Goal: Task Accomplishment & Management: Use online tool/utility

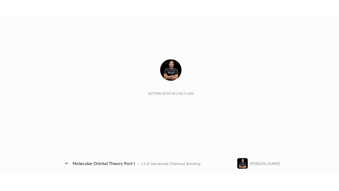
scroll to position [2, 0]
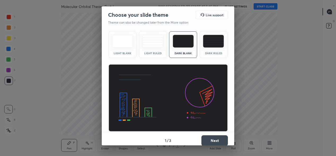
click at [83, 88] on div "Choose your slide theme Live support Theme can also be changed later from the M…" at bounding box center [168, 78] width 336 height 156
click at [212, 141] on button "Next" at bounding box center [214, 140] width 26 height 11
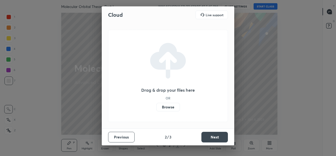
click at [213, 138] on button "Next" at bounding box center [214, 136] width 26 height 11
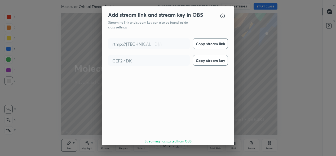
click at [208, 151] on button "Done" at bounding box center [214, 156] width 26 height 11
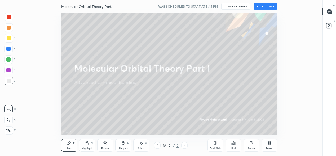
click at [265, 9] on button "START CLASS" at bounding box center [266, 6] width 24 height 6
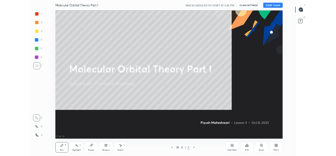
scroll to position [157, 308]
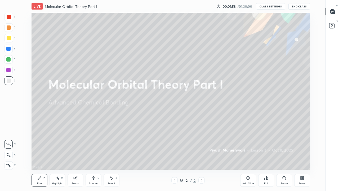
click at [272, 7] on button "CLASS SETTINGS" at bounding box center [270, 6] width 29 height 6
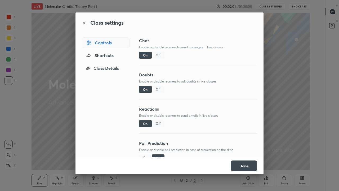
click at [158, 123] on div "Off" at bounding box center [158, 123] width 13 height 7
click at [239, 155] on button "Done" at bounding box center [244, 165] width 26 height 11
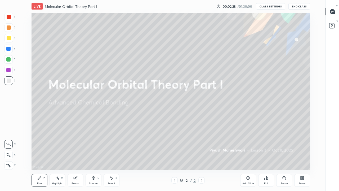
click at [249, 155] on icon at bounding box center [248, 178] width 4 height 4
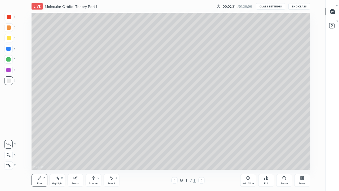
click at [174, 155] on icon at bounding box center [175, 180] width 4 height 4
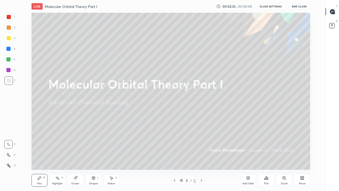
click at [302, 155] on icon at bounding box center [302, 178] width 4 height 4
click at [303, 155] on icon at bounding box center [302, 178] width 4 height 4
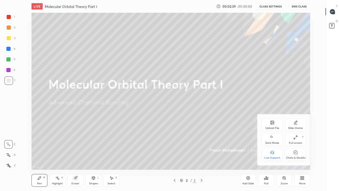
click at [267, 120] on div "Upload File" at bounding box center [272, 124] width 21 height 13
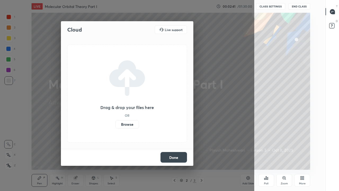
click at [134, 123] on label "Browse" at bounding box center [128, 124] width 24 height 8
click at [116, 123] on input "Browse" at bounding box center [116, 124] width 0 height 8
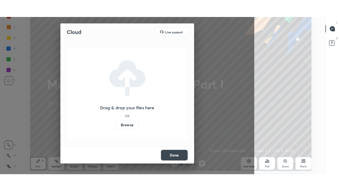
scroll to position [26376, 26193]
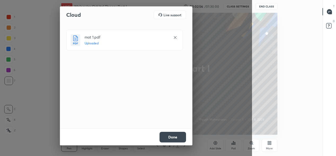
click at [176, 135] on button "Done" at bounding box center [173, 136] width 26 height 11
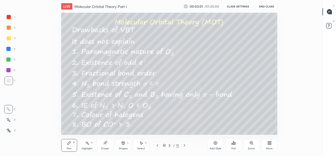
click at [264, 147] on div "More" at bounding box center [270, 145] width 16 height 13
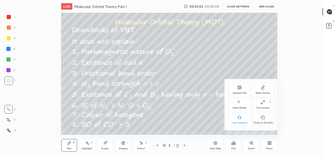
drag, startPoint x: 262, startPoint y: 99, endPoint x: 264, endPoint y: 122, distance: 23.1
click at [262, 99] on div "Full screen F" at bounding box center [262, 104] width 21 height 13
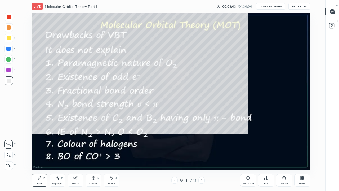
scroll to position [157, 308]
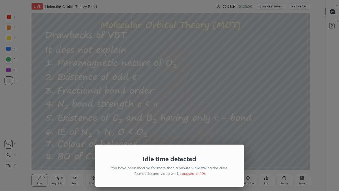
click at [183, 135] on div "Idle time detected You have been inactive for more than a minute while taking t…" at bounding box center [169, 95] width 339 height 191
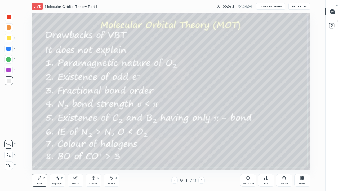
click at [7, 155] on icon at bounding box center [8, 154] width 4 height 3
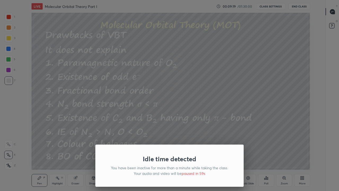
click at [176, 105] on div "Idle time detected You have been inactive for more than a minute while taking t…" at bounding box center [169, 95] width 339 height 191
click at [211, 110] on div "Idle time detected You have been inactive for more than a minute while taking t…" at bounding box center [169, 95] width 339 height 191
click at [155, 101] on div "Idle time detected You have been inactive for more than a minute while taking t…" at bounding box center [169, 95] width 339 height 191
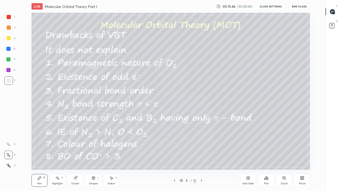
click at [201, 155] on icon at bounding box center [202, 180] width 4 height 4
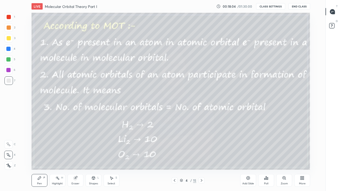
click at [202, 155] on icon at bounding box center [202, 180] width 4 height 4
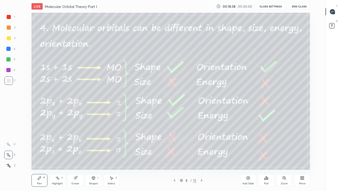
click at [175, 155] on icon at bounding box center [175, 180] width 4 height 4
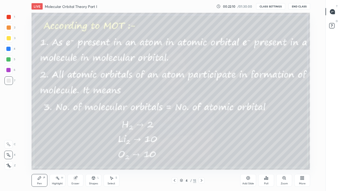
click at [202, 155] on icon at bounding box center [202, 180] width 4 height 4
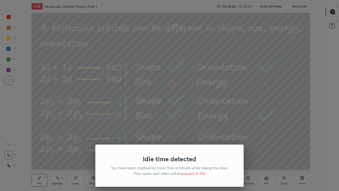
click at [37, 91] on div "Idle time detected You have been inactive for more than a minute while taking t…" at bounding box center [169, 95] width 339 height 191
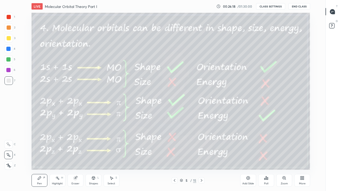
click at [201, 155] on icon at bounding box center [202, 180] width 4 height 4
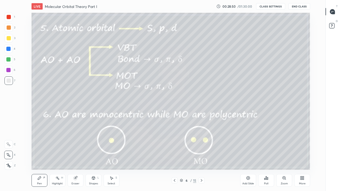
click at [201, 155] on icon at bounding box center [202, 180] width 4 height 4
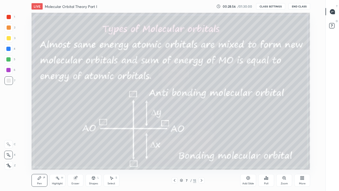
click at [174, 155] on icon at bounding box center [175, 180] width 4 height 4
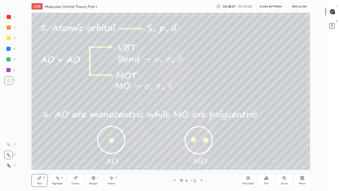
click at [248, 155] on icon at bounding box center [248, 178] width 2 height 2
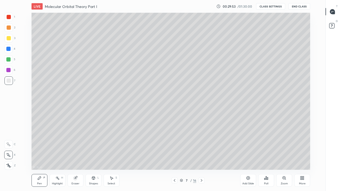
click at [76, 155] on div "Eraser" at bounding box center [76, 183] width 8 height 3
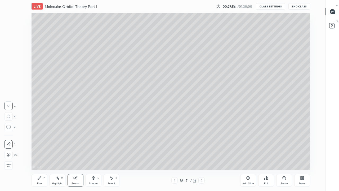
click at [38, 155] on icon at bounding box center [39, 177] width 3 height 3
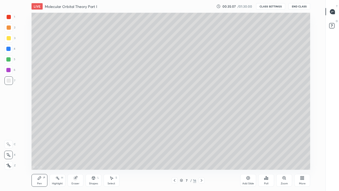
click at [77, 155] on div "Eraser" at bounding box center [76, 180] width 16 height 13
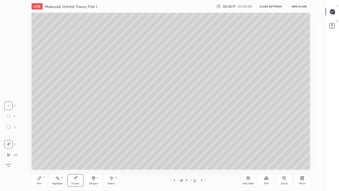
click at [38, 155] on div "Pen P" at bounding box center [40, 180] width 16 height 13
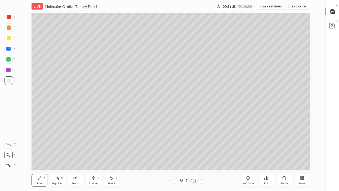
click at [174, 155] on icon at bounding box center [175, 180] width 4 height 4
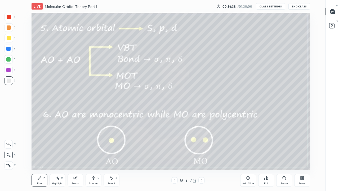
click at [201, 155] on icon at bounding box center [202, 180] width 4 height 4
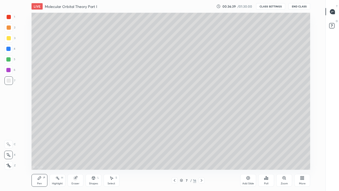
click at [200, 155] on div at bounding box center [201, 180] width 6 height 6
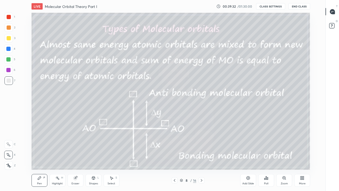
click at [201, 155] on icon at bounding box center [202, 180] width 4 height 4
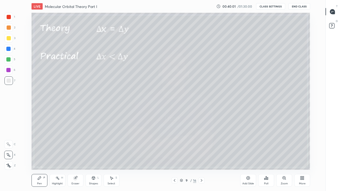
click at [174, 155] on icon at bounding box center [175, 180] width 4 height 4
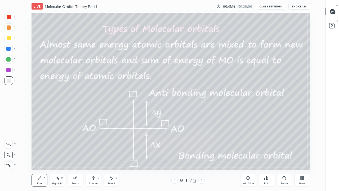
click at [202, 155] on icon at bounding box center [202, 180] width 4 height 4
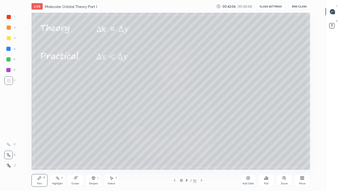
click at [201, 155] on icon at bounding box center [202, 180] width 4 height 4
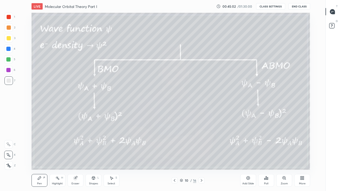
click at [74, 155] on icon at bounding box center [74, 177] width 3 height 3
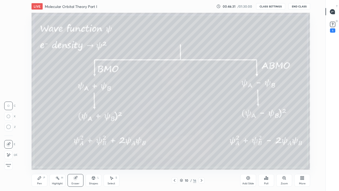
click at [201, 155] on icon at bounding box center [202, 180] width 4 height 4
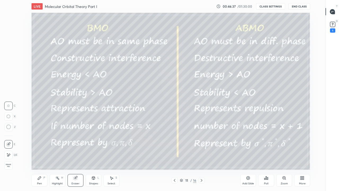
click at [174, 155] on div at bounding box center [174, 180] width 6 height 6
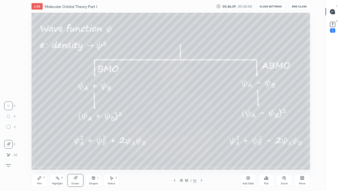
click at [246, 155] on icon at bounding box center [248, 178] width 4 height 4
click at [41, 155] on div "Pen" at bounding box center [39, 183] width 5 height 3
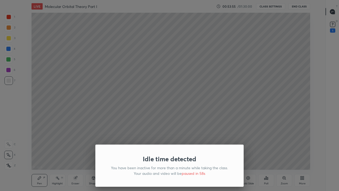
click at [63, 135] on div "Idle time detected You have been inactive for more than a minute while taking t…" at bounding box center [169, 95] width 339 height 191
click at [51, 138] on div "Idle time detected You have been inactive for more than a minute while taking t…" at bounding box center [169, 95] width 339 height 191
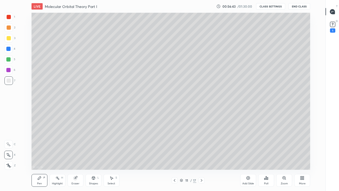
click at [201, 155] on icon at bounding box center [202, 180] width 4 height 4
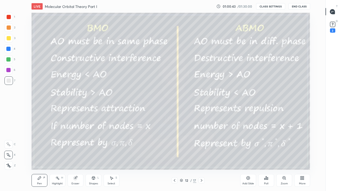
click at [201, 155] on icon at bounding box center [202, 180] width 4 height 4
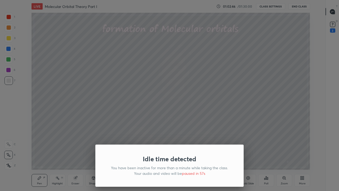
click at [157, 117] on div "Idle time detected You have been inactive for more than a minute while taking t…" at bounding box center [169, 95] width 339 height 191
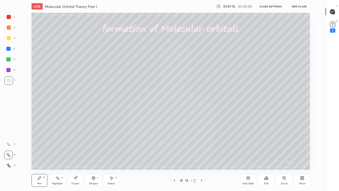
click at [76, 155] on icon at bounding box center [74, 177] width 3 height 3
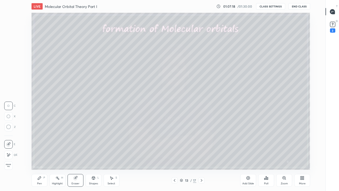
click at [8, 155] on icon at bounding box center [8, 154] width 3 height 3
click at [39, 155] on icon at bounding box center [39, 178] width 4 height 4
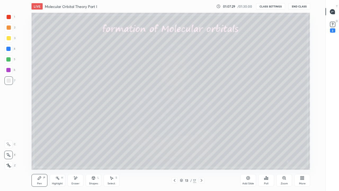
click at [76, 155] on div "Eraser" at bounding box center [76, 180] width 16 height 13
click at [40, 155] on div "Pen P" at bounding box center [40, 180] width 16 height 13
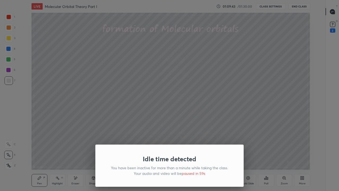
click at [154, 115] on div "Idle time detected You have been inactive for more than a minute while taking t…" at bounding box center [169, 95] width 339 height 191
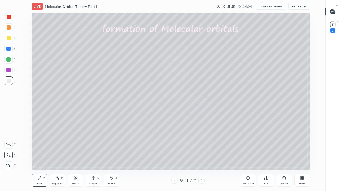
click at [246, 155] on div "Add Slide" at bounding box center [248, 180] width 16 height 13
click at [174, 155] on icon at bounding box center [175, 180] width 4 height 4
click at [202, 155] on div at bounding box center [201, 180] width 6 height 6
click at [249, 155] on icon at bounding box center [248, 178] width 4 height 4
click at [93, 155] on div "Shapes L" at bounding box center [94, 180] width 16 height 13
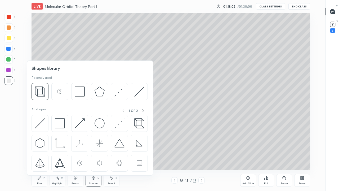
click at [43, 90] on img at bounding box center [40, 91] width 10 height 10
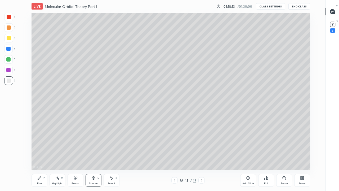
click at [8, 61] on div at bounding box center [8, 59] width 4 height 4
click at [59, 155] on div "Highlight H" at bounding box center [58, 180] width 16 height 13
click at [75, 155] on div "Eraser" at bounding box center [76, 180] width 16 height 13
click at [95, 155] on div "Shapes L" at bounding box center [94, 180] width 16 height 13
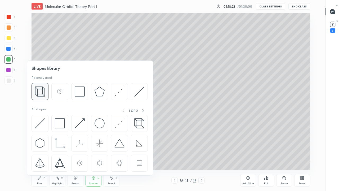
click at [39, 91] on img at bounding box center [40, 91] width 10 height 10
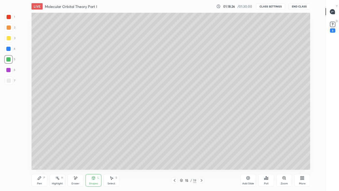
click at [76, 155] on div "Eraser" at bounding box center [76, 183] width 8 height 3
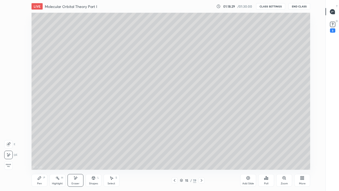
click at [92, 155] on div "Shapes L" at bounding box center [94, 180] width 16 height 13
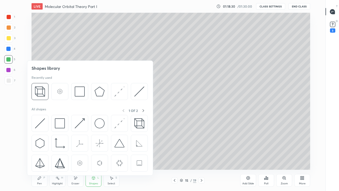
click at [40, 92] on img at bounding box center [40, 91] width 10 height 10
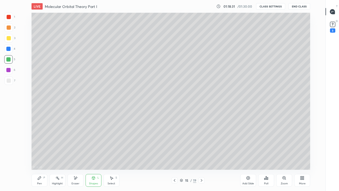
click at [9, 81] on div at bounding box center [9, 80] width 4 height 4
click at [8, 60] on div at bounding box center [8, 59] width 4 height 4
click at [41, 155] on div "Pen P" at bounding box center [40, 180] width 16 height 13
click at [8, 38] on div at bounding box center [9, 38] width 4 height 4
click at [8, 60] on div at bounding box center [8, 59] width 4 height 4
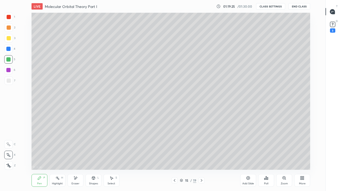
click at [10, 40] on div at bounding box center [9, 38] width 4 height 4
click at [75, 155] on icon at bounding box center [75, 178] width 4 height 5
click at [39, 155] on icon at bounding box center [39, 177] width 3 height 3
click at [95, 155] on div "Shapes" at bounding box center [93, 183] width 9 height 3
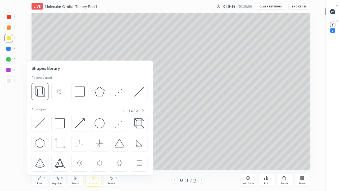
click at [116, 125] on img at bounding box center [119, 123] width 10 height 10
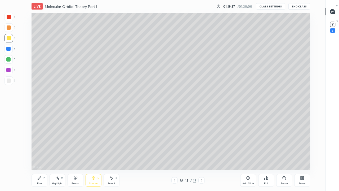
click at [10, 80] on div at bounding box center [9, 80] width 4 height 4
click at [39, 155] on icon at bounding box center [39, 178] width 4 height 4
click at [10, 61] on div at bounding box center [8, 59] width 4 height 4
click at [58, 155] on div "Highlight H" at bounding box center [58, 180] width 16 height 13
click at [74, 155] on div "Eraser" at bounding box center [76, 180] width 16 height 13
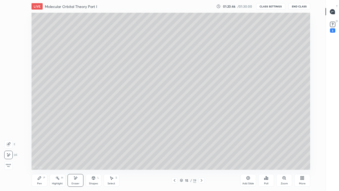
click at [97, 155] on div "Shapes" at bounding box center [93, 183] width 9 height 3
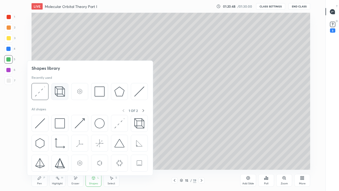
click at [58, 91] on img at bounding box center [60, 91] width 10 height 10
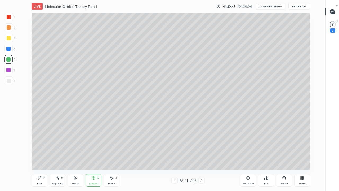
click at [90, 155] on div "Shapes" at bounding box center [93, 183] width 9 height 3
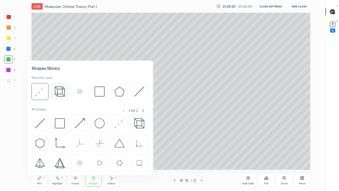
click at [59, 92] on img at bounding box center [60, 91] width 10 height 10
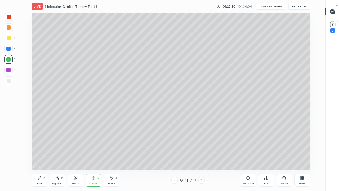
click at [10, 82] on div at bounding box center [9, 80] width 4 height 4
click at [42, 155] on div "Pen P" at bounding box center [40, 180] width 16 height 13
click at [10, 61] on div at bounding box center [8, 59] width 4 height 4
click at [8, 39] on div at bounding box center [9, 38] width 4 height 4
click at [7, 81] on div at bounding box center [9, 80] width 4 height 4
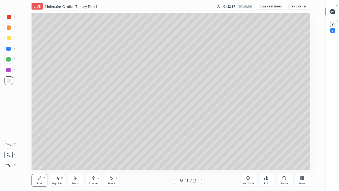
click at [184, 155] on div "15 / 19" at bounding box center [188, 180] width 16 height 5
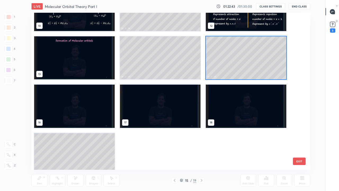
scroll to position [181, 0]
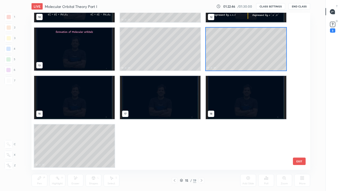
click at [181, 155] on icon at bounding box center [181, 180] width 3 height 3
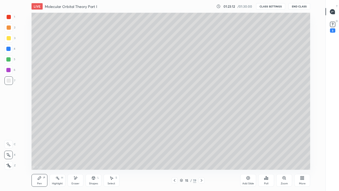
click at [201, 155] on icon at bounding box center [202, 180] width 4 height 4
click at [8, 60] on div at bounding box center [8, 59] width 4 height 4
click at [9, 38] on div at bounding box center [9, 38] width 4 height 4
click at [9, 80] on div at bounding box center [9, 80] width 4 height 4
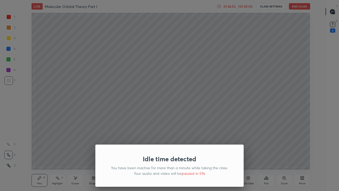
click at [148, 114] on div "Idle time detected You have been inactive for more than a minute while taking t…" at bounding box center [169, 95] width 339 height 191
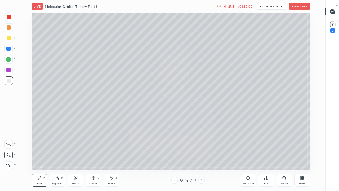
click at [250, 155] on div "Add Slide" at bounding box center [248, 180] width 16 height 13
click at [172, 155] on div at bounding box center [174, 180] width 6 height 6
click at [204, 155] on div at bounding box center [202, 180] width 6 height 6
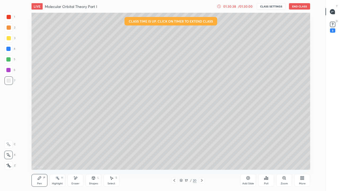
click at [302, 7] on button "End Class" at bounding box center [299, 6] width 21 height 6
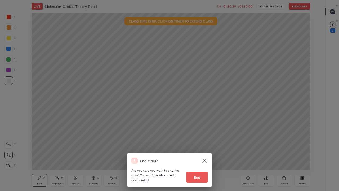
click at [196, 155] on button "End" at bounding box center [197, 177] width 21 height 11
type textarea "x"
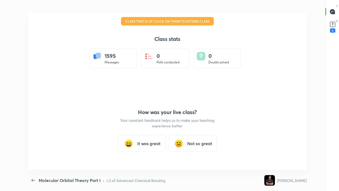
scroll to position [26341, 26163]
